Goal: Task Accomplishment & Management: Complete application form

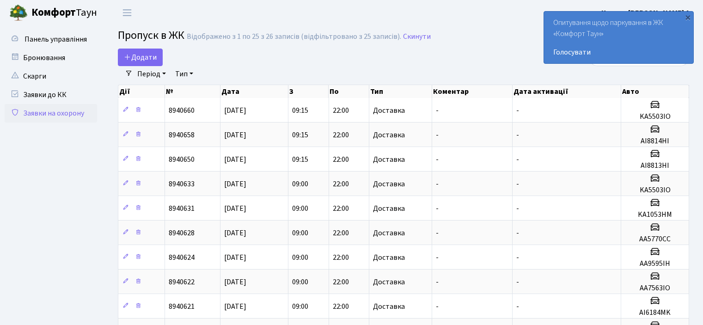
select select "25"
click at [122, 61] on link "Додати" at bounding box center [140, 58] width 45 height 18
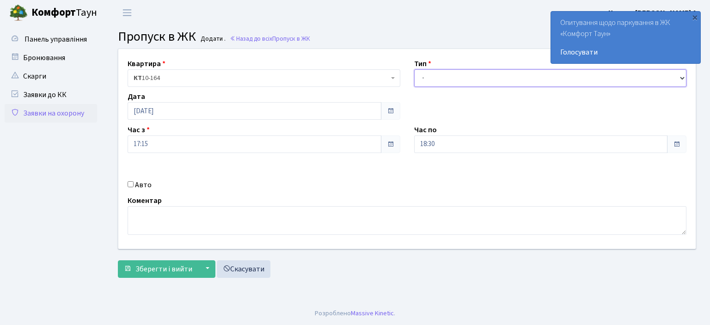
click at [681, 79] on select "- Доставка Таксі Гості Сервіс" at bounding box center [550, 78] width 273 height 18
select select "1"
click at [414, 69] on select "- Доставка Таксі Гості Сервіс" at bounding box center [550, 78] width 273 height 18
click at [132, 185] on input "Авто" at bounding box center [131, 184] width 6 height 6
checkbox input "true"
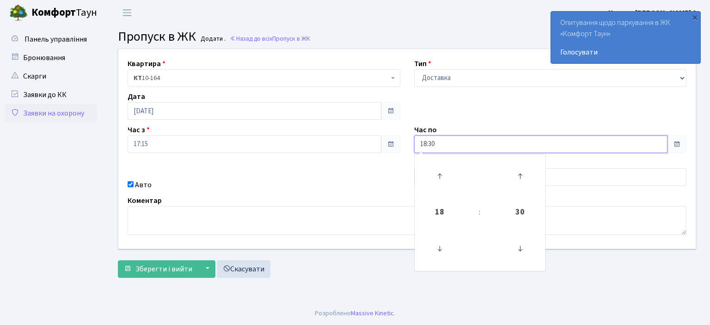
drag, startPoint x: 443, startPoint y: 143, endPoint x: 284, endPoint y: 140, distance: 158.6
click at [283, 141] on div "Квартира <b>КТ</b>&nbsp;&nbsp;&nbsp;&nbsp;10-164 КТ 10-164 Тип - Доставка Таксі…" at bounding box center [406, 149] width 591 height 200
type input "22:00"
click at [377, 198] on div "Коментар" at bounding box center [407, 215] width 573 height 40
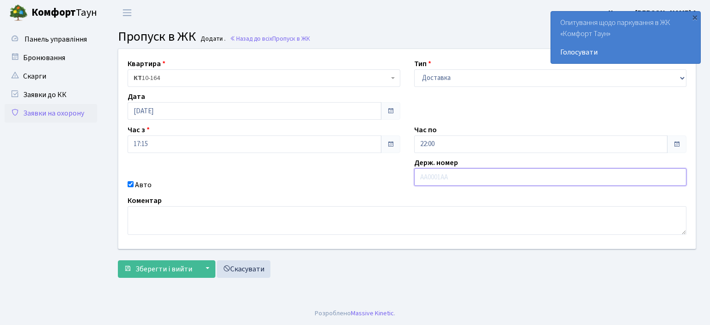
click at [423, 176] on input "text" at bounding box center [550, 177] width 273 height 18
type input "KA1467MB"
click at [165, 265] on span "Зберегти і вийти" at bounding box center [163, 269] width 57 height 10
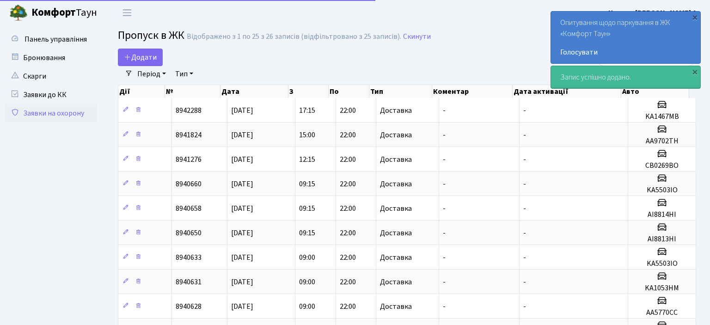
select select "25"
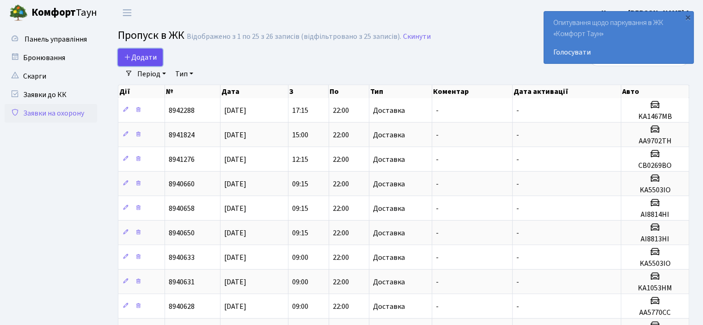
click at [138, 55] on span "Додати" at bounding box center [140, 57] width 33 height 10
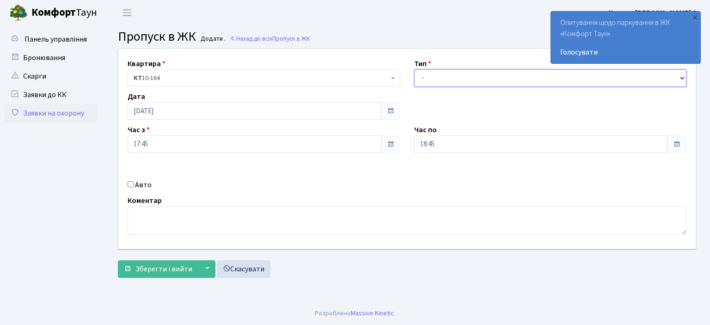
click at [684, 80] on select "- Доставка Таксі Гості Сервіс" at bounding box center [550, 78] width 273 height 18
select select "1"
click at [414, 69] on select "- Доставка Таксі Гості Сервіс" at bounding box center [550, 78] width 273 height 18
click at [128, 185] on input "Авто" at bounding box center [131, 184] width 6 height 6
checkbox input "true"
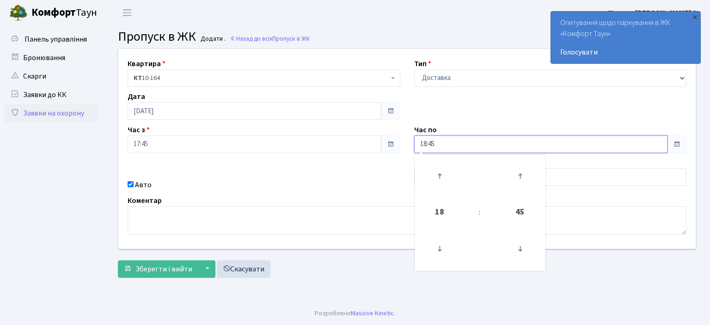
drag, startPoint x: 449, startPoint y: 149, endPoint x: 338, endPoint y: 105, distance: 118.7
click at [389, 151] on div "Квартира <b>КТ</b>&nbsp;&nbsp;&nbsp;&nbsp;10-164 КТ 10-164 Тип - Доставка Таксі…" at bounding box center [406, 149] width 591 height 200
type input "22:00"
click at [351, 211] on textarea at bounding box center [407, 220] width 559 height 29
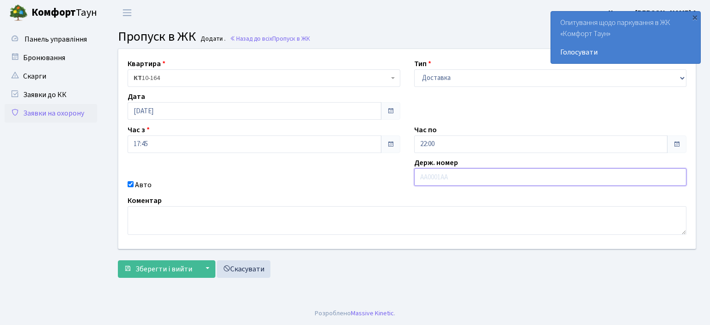
click at [422, 177] on input "text" at bounding box center [550, 177] width 273 height 18
type input "KI6760AB"
click at [179, 275] on button "Зберегти і вийти" at bounding box center [158, 269] width 80 height 18
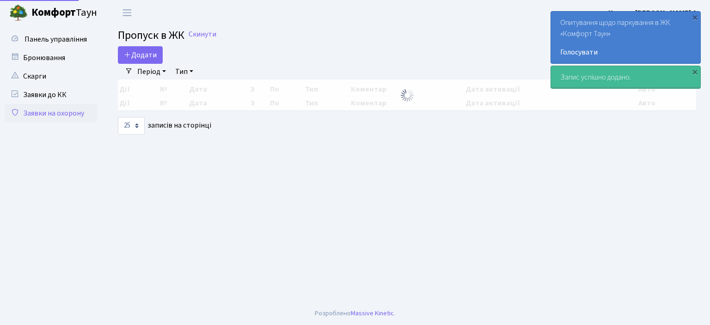
select select "25"
